Goal: Find specific page/section: Find specific page/section

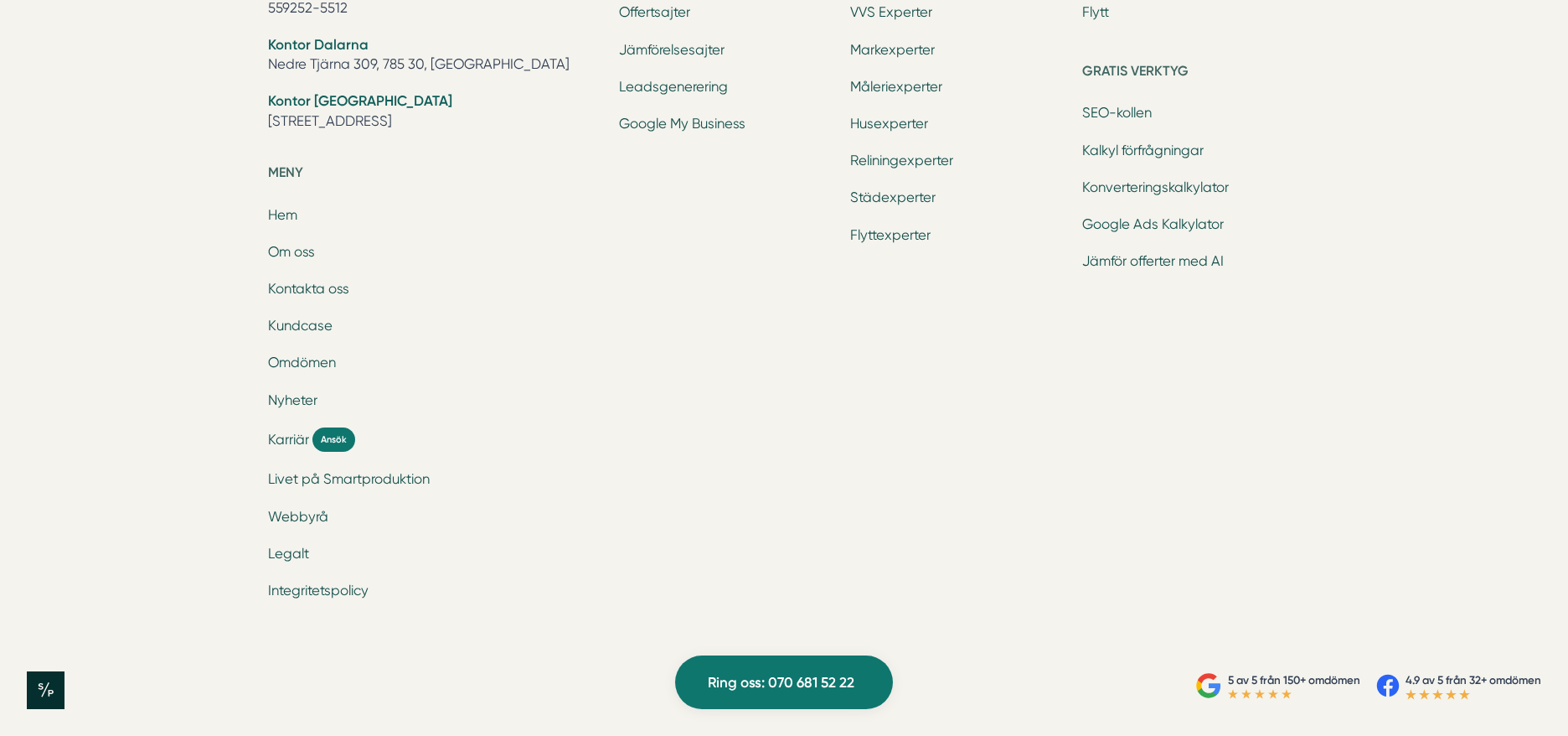
scroll to position [5575, 0]
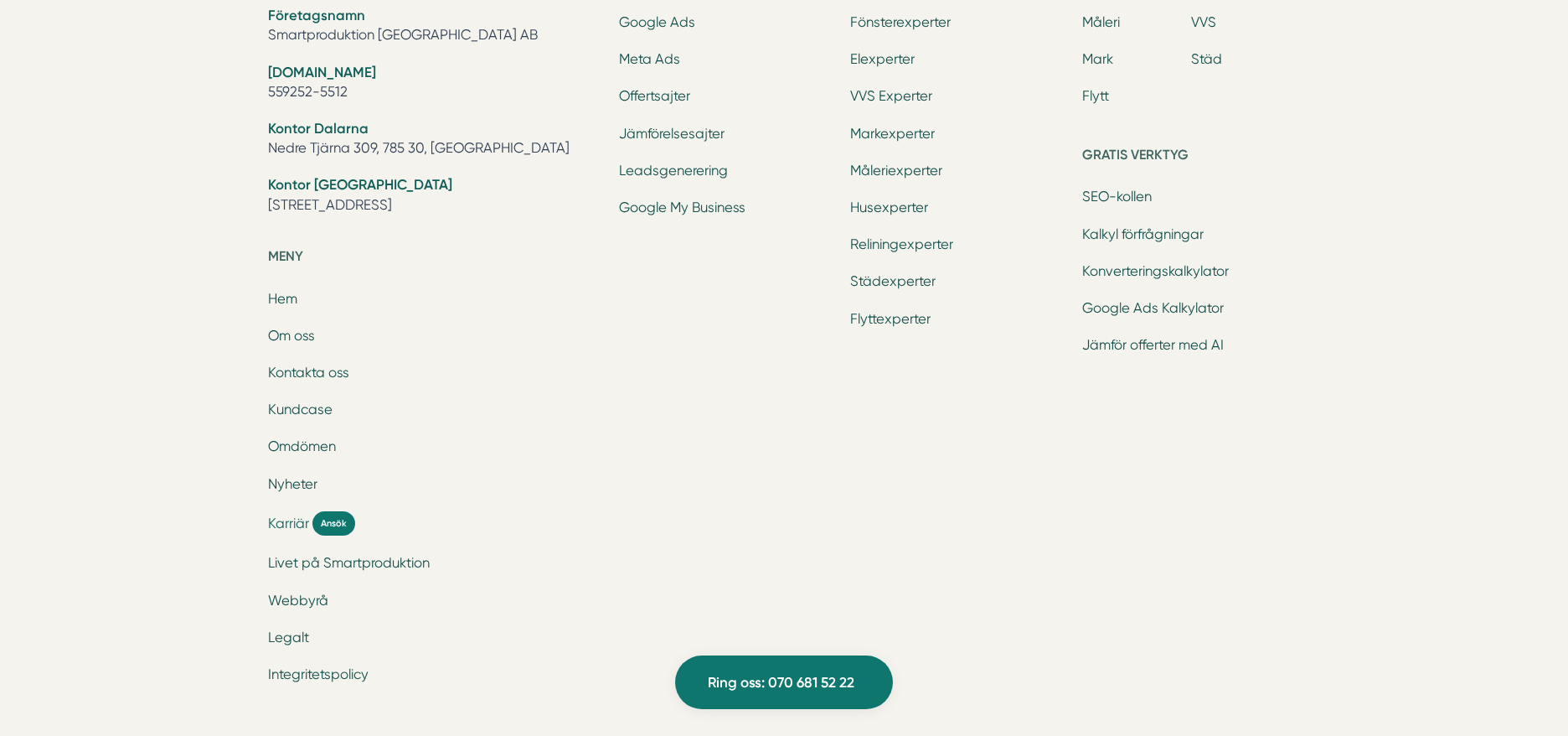
click at [273, 522] on span "Karriär" at bounding box center [289, 524] width 41 height 19
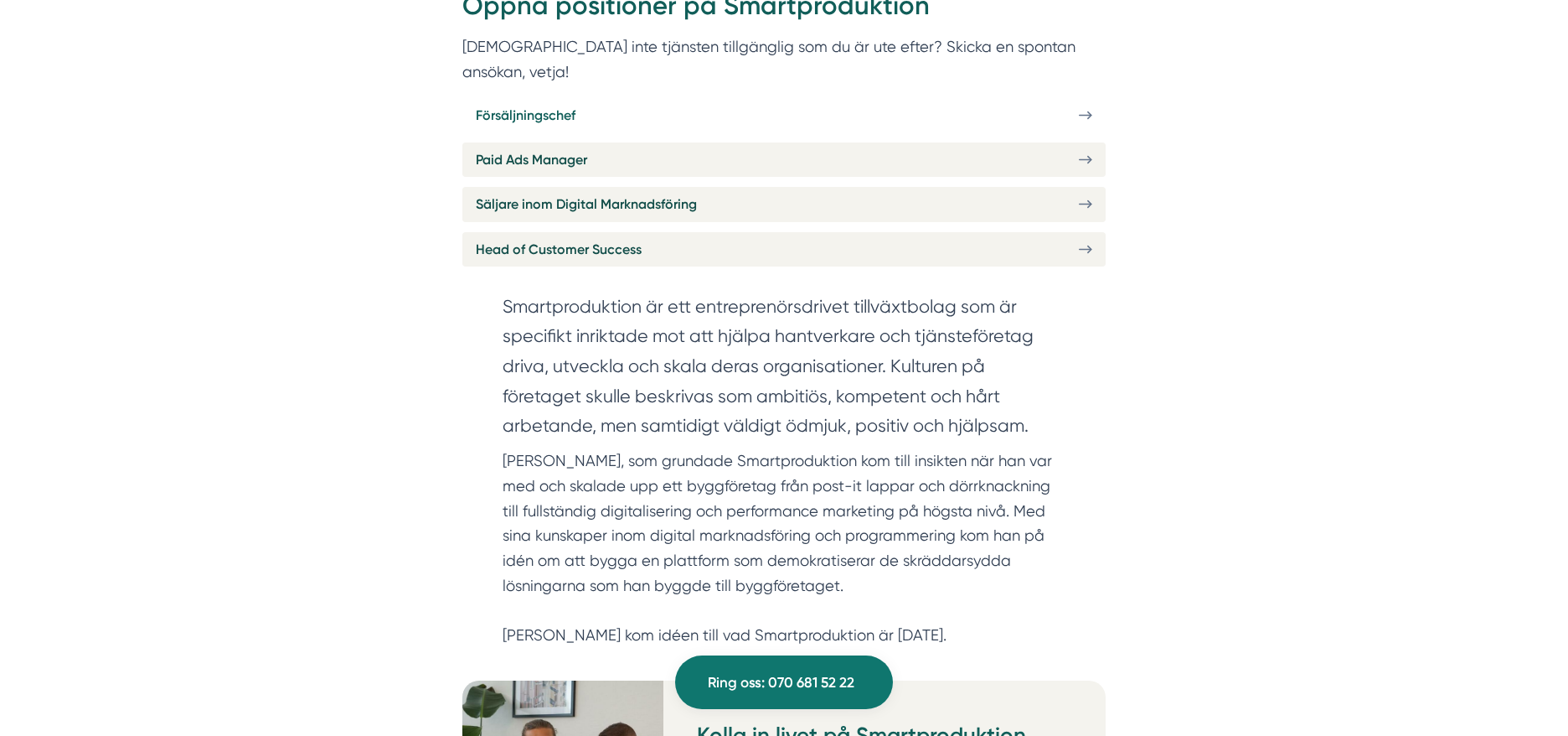
scroll to position [754, 0]
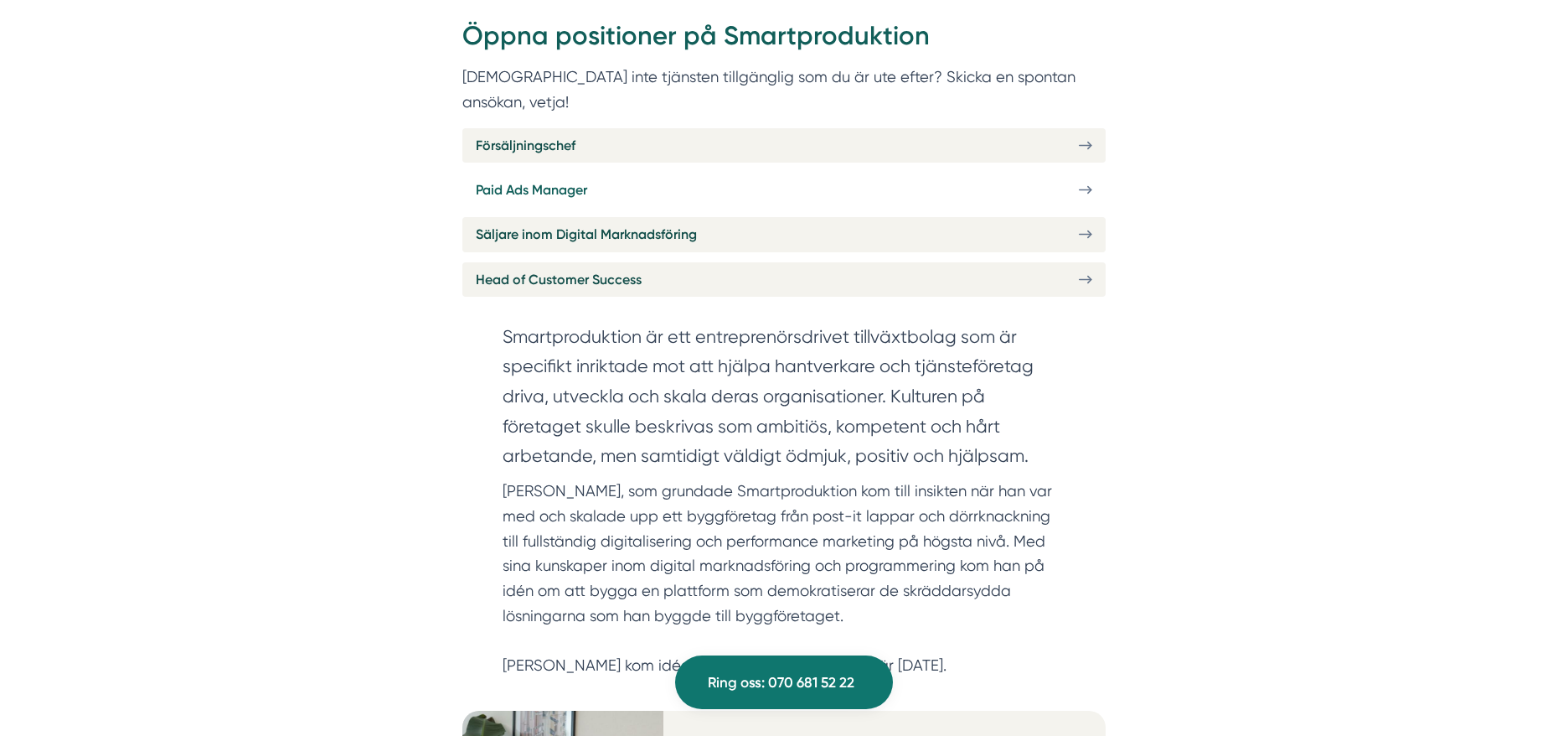
click at [666, 173] on link "Paid Ads Manager" at bounding box center [784, 189] width 643 height 34
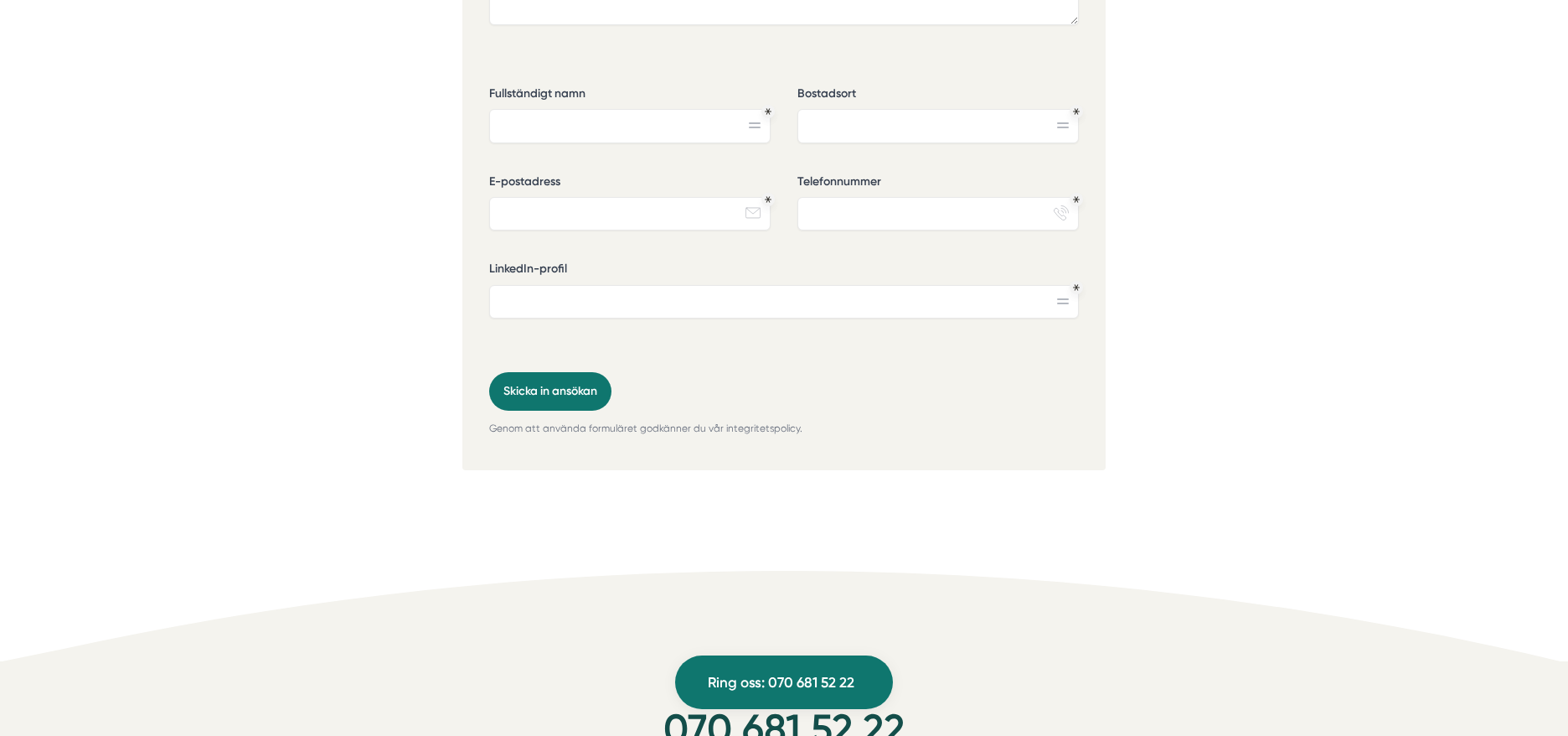
scroll to position [4861, 0]
